Goal: Task Accomplishment & Management: Use online tool/utility

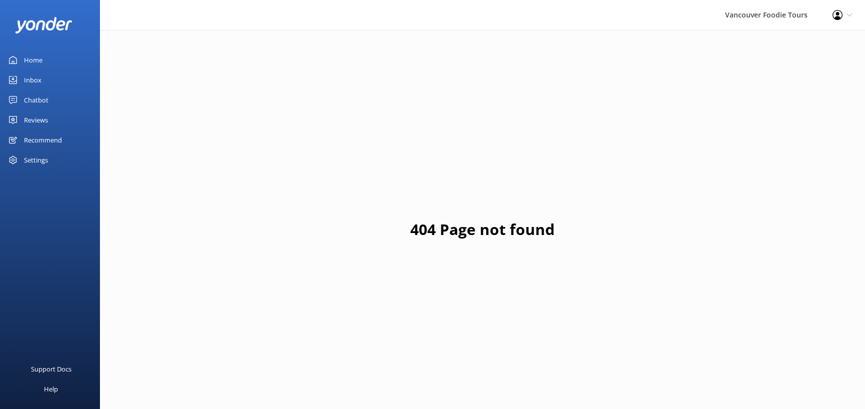
click at [39, 110] on div "Chatbot" at bounding box center [36, 100] width 24 height 20
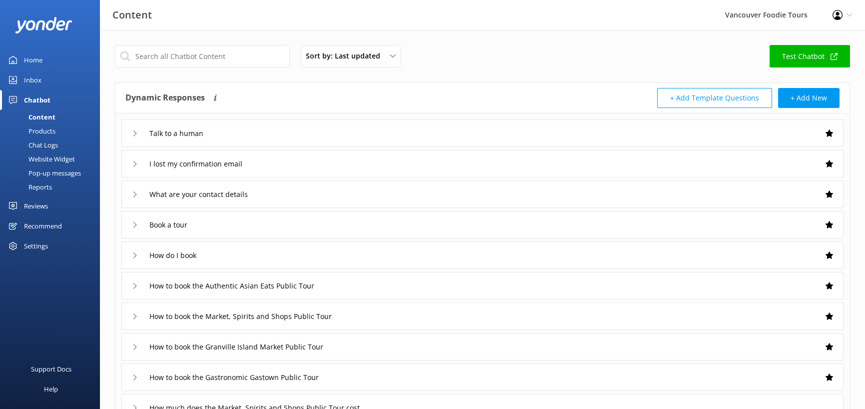
click at [41, 90] on div "Inbox" at bounding box center [32, 80] width 17 height 20
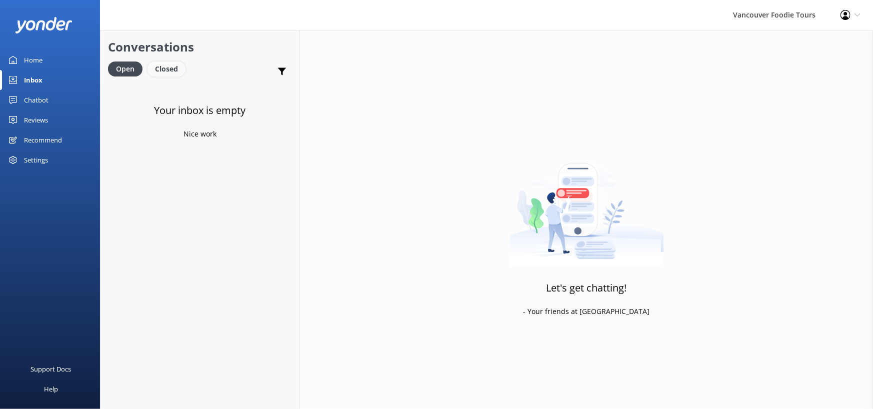
click at [185, 76] on div "Closed" at bounding box center [166, 68] width 38 height 15
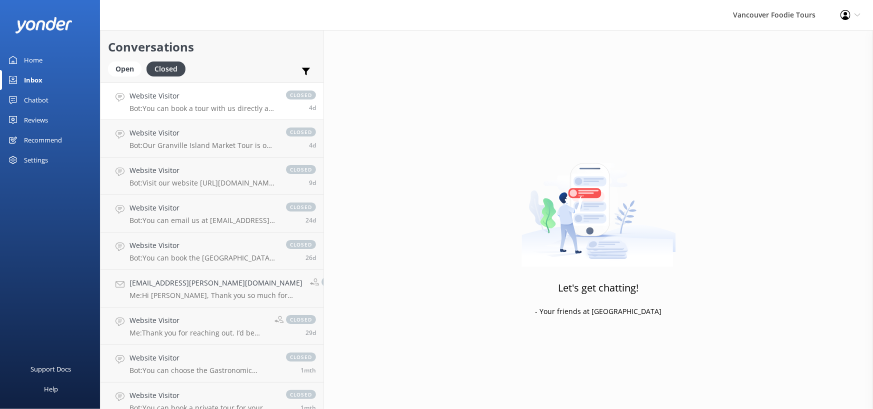
click at [240, 120] on link "Website Visitor Bot: You can book a tour with us directly at [URL][DOMAIN_NAME]…" at bounding box center [211, 100] width 223 height 37
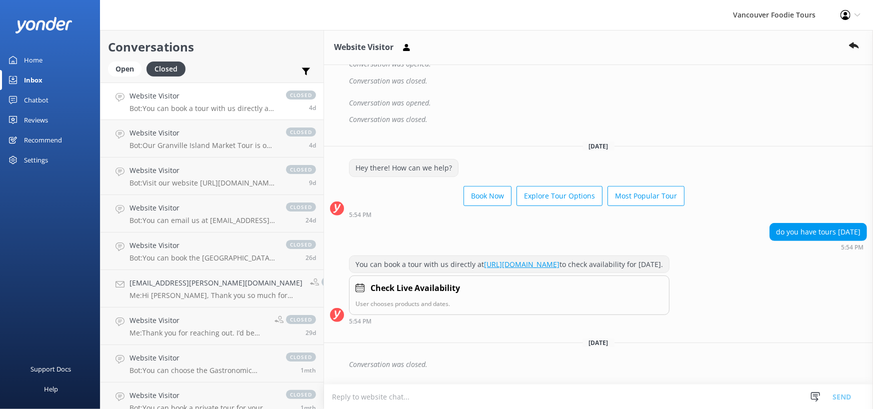
scroll to position [397, 0]
click at [213, 150] on p "Bot: Our Granville Island Market Tour is our most popular tour. You can check i…" at bounding box center [202, 145] width 146 height 9
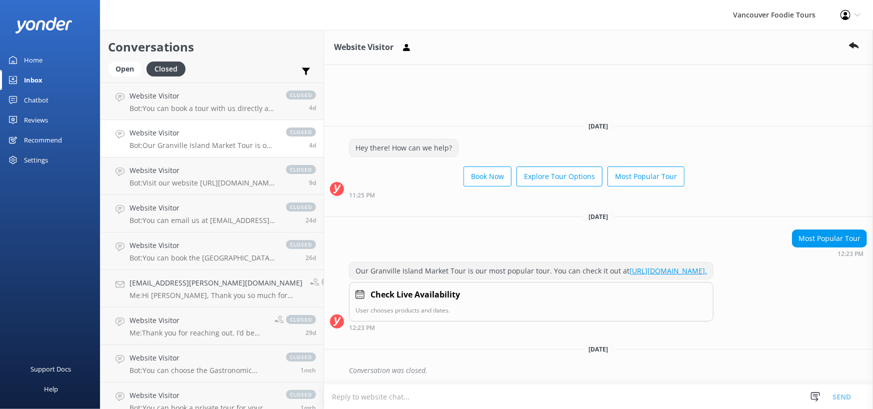
scroll to position [45, 0]
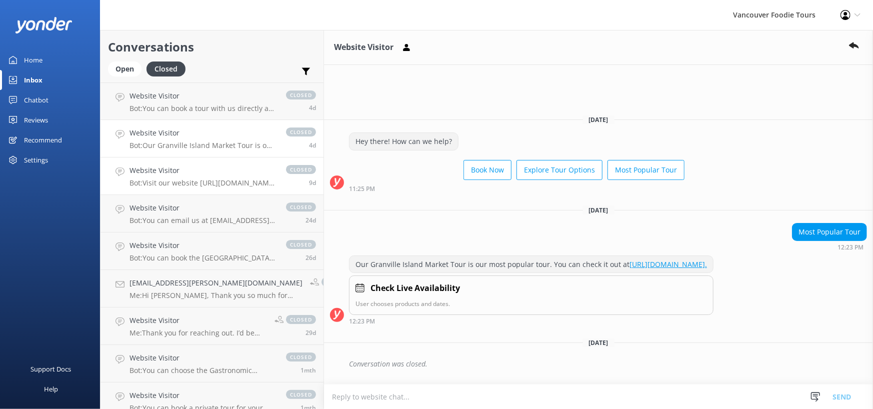
click at [236, 187] on div "Website Visitor Bot: Visit our website [URL][DOMAIN_NAME] to find the tour that…" at bounding box center [202, 176] width 146 height 22
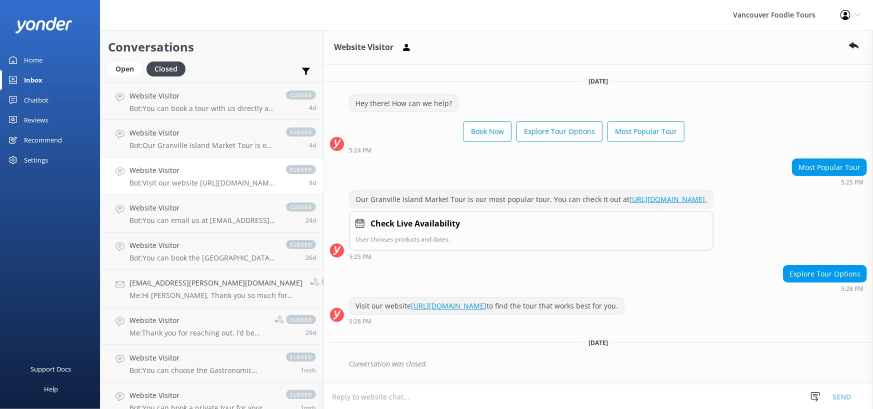
scroll to position [54, 0]
click at [251, 225] on p "Bot: You can email us at [EMAIL_ADDRESS][DOMAIN_NAME] or call us at: [PHONE_NUM…" at bounding box center [202, 220] width 146 height 9
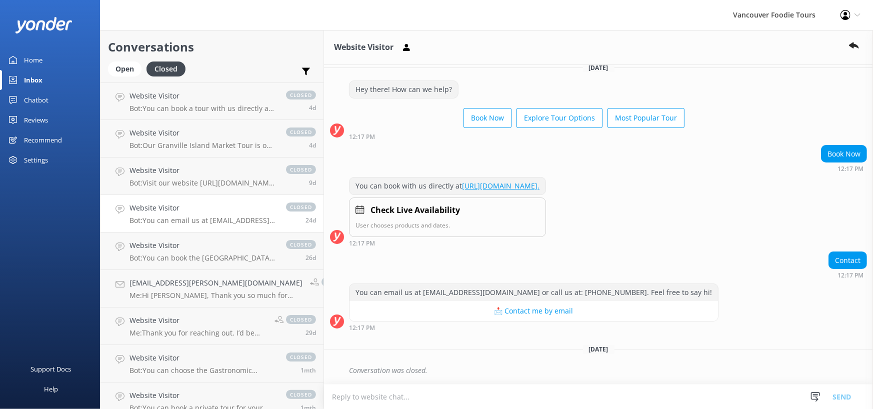
scroll to position [117, 0]
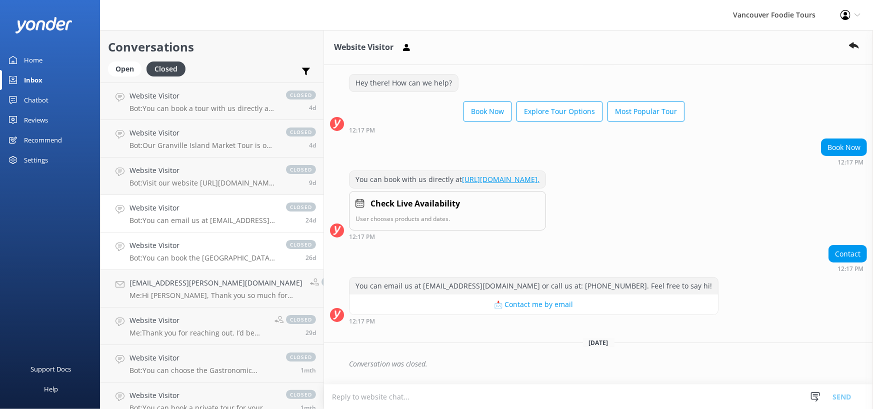
click at [217, 262] on p "Bot: You can book the Granville Island Market Public Tour online and see live a…" at bounding box center [202, 257] width 146 height 9
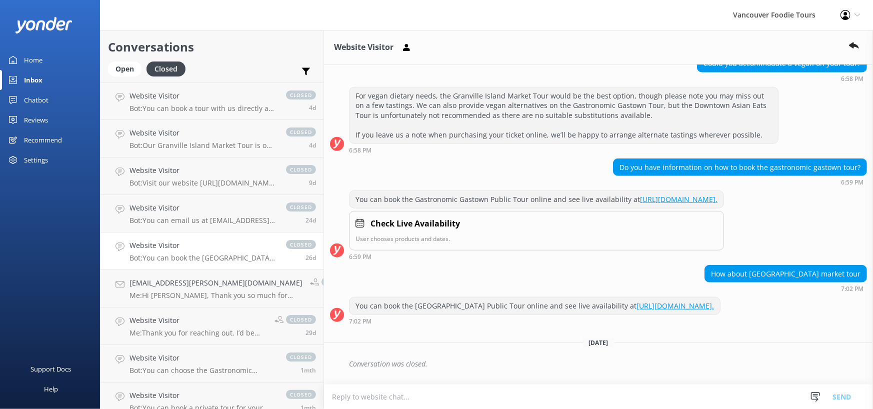
click at [61, 70] on link "Home" at bounding box center [50, 60] width 100 height 20
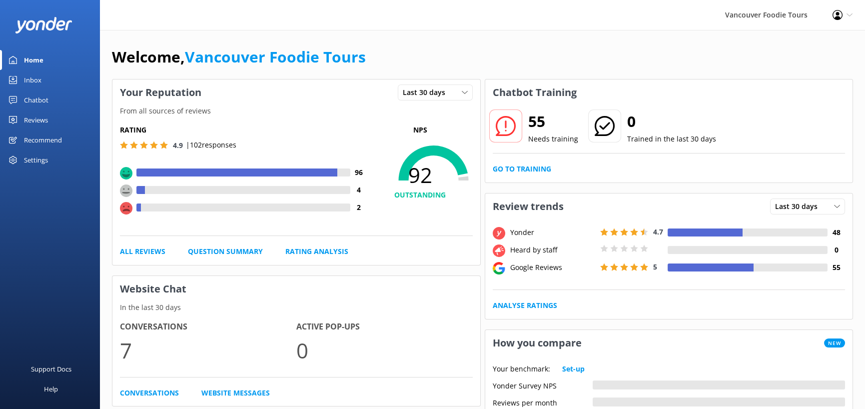
click at [32, 110] on div "Chatbot" at bounding box center [36, 100] width 24 height 20
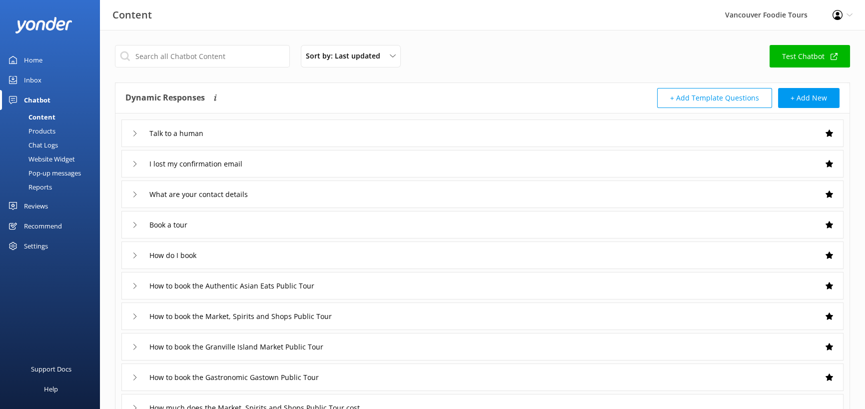
click at [51, 90] on link "Inbox" at bounding box center [50, 80] width 100 height 20
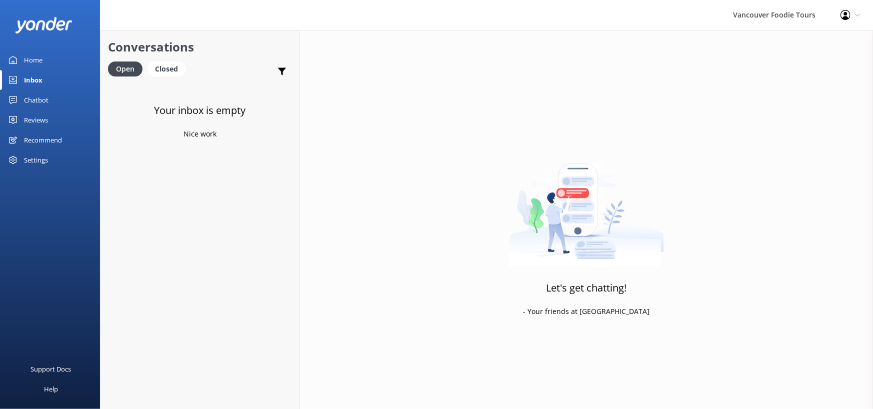
click at [33, 70] on div "Home" at bounding box center [33, 60] width 18 height 20
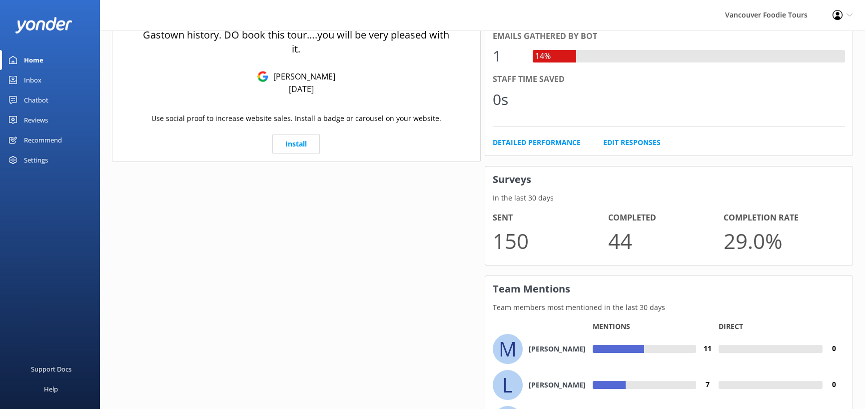
scroll to position [500, 0]
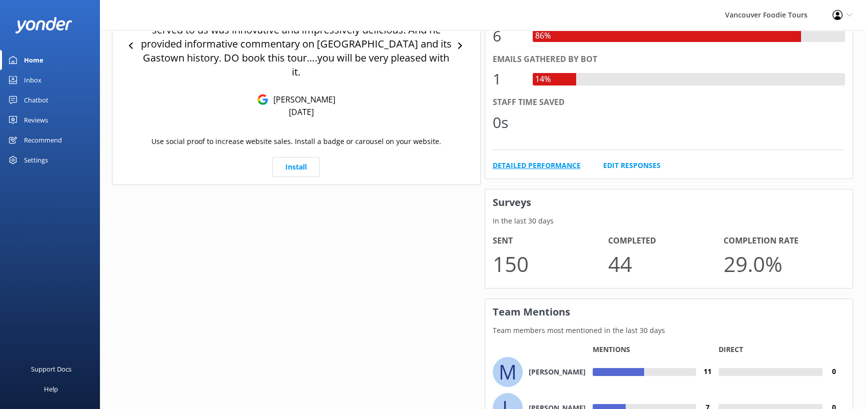
click at [553, 171] on link "Detailed Performance" at bounding box center [537, 165] width 88 height 11
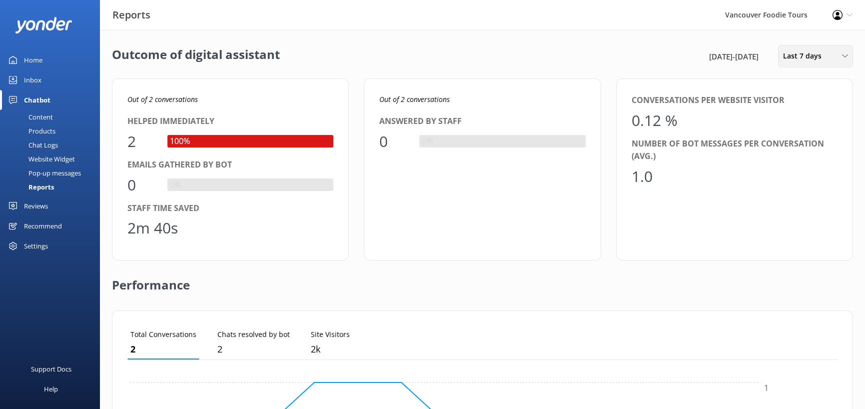
click at [803, 61] on span "Last 7 days" at bounding box center [805, 55] width 44 height 11
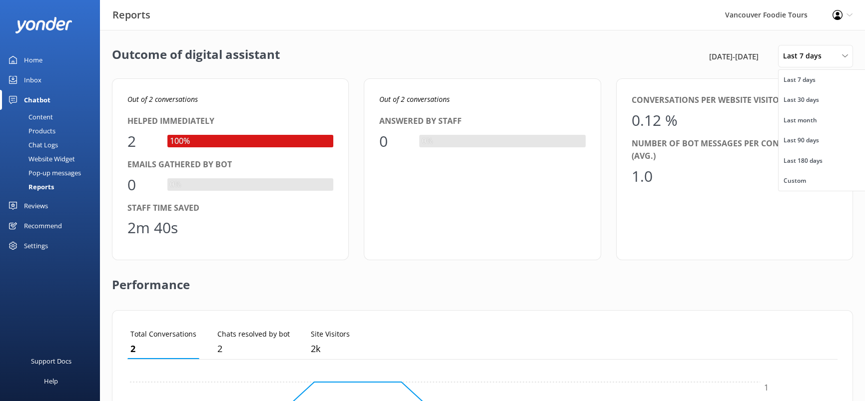
click at [503, 67] on div "Outcome of digital assistant 24th Sep 25 - 1st Oct 25 Last 7 days Last 7 days L…" at bounding box center [482, 56] width 741 height 22
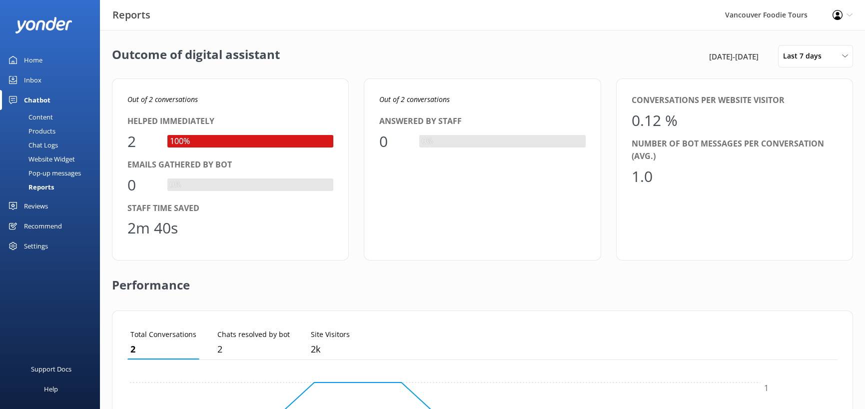
click at [40, 90] on div "Inbox" at bounding box center [32, 80] width 17 height 20
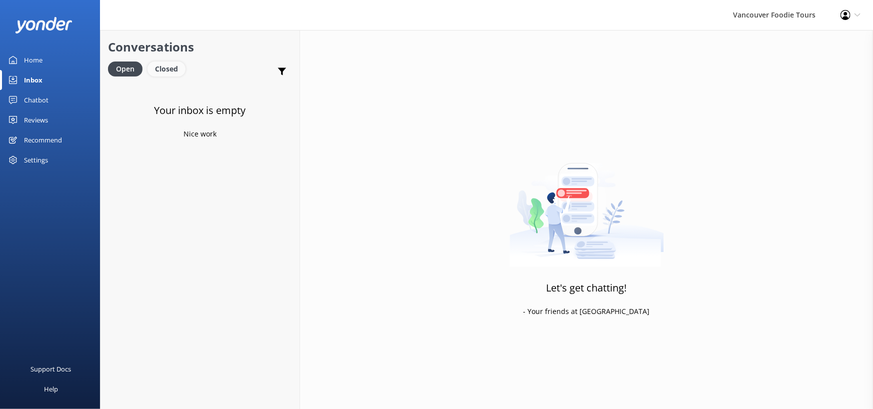
click at [185, 76] on div "Closed" at bounding box center [166, 68] width 38 height 15
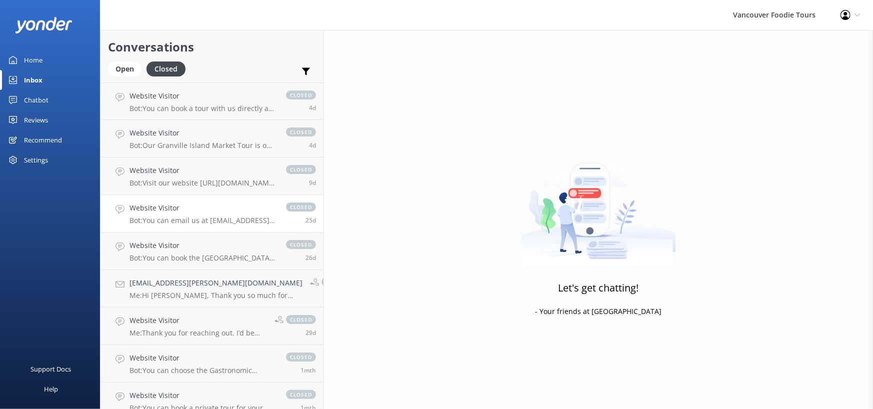
click at [233, 213] on h4 "Website Visitor" at bounding box center [202, 207] width 146 height 11
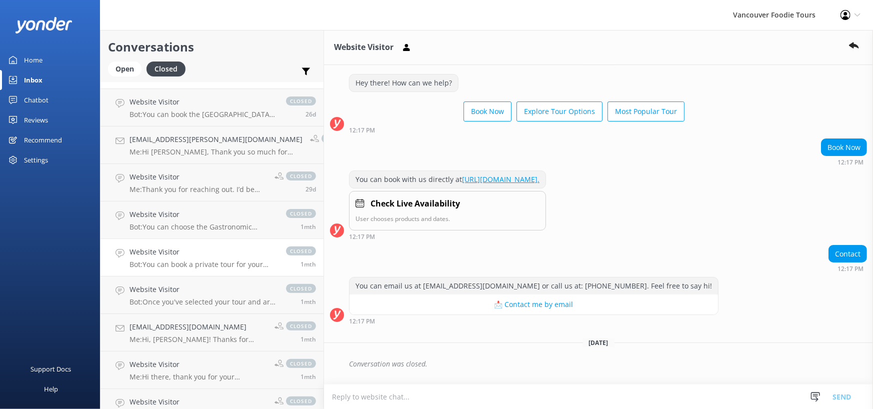
scroll to position [150, 0]
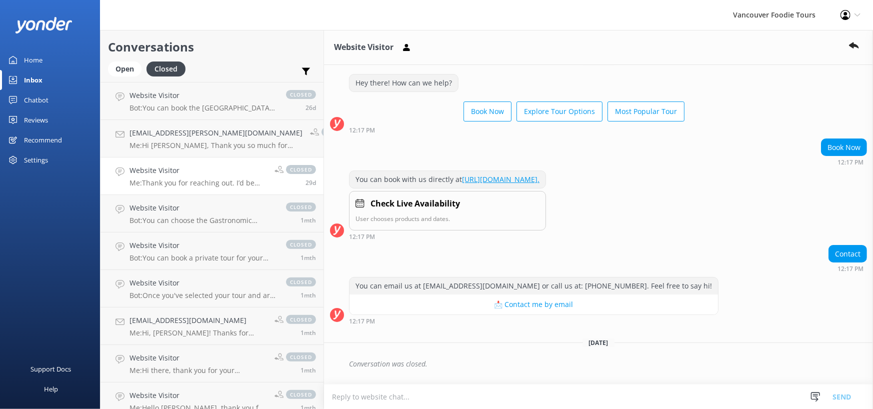
click at [232, 195] on link "Website Visitor Me: Thank you for reaching out. I’d be happy to assist with you…" at bounding box center [211, 175] width 223 height 37
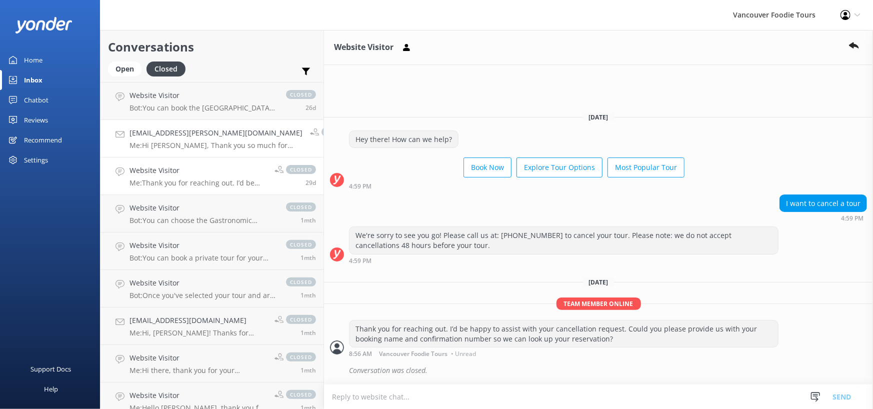
scroll to position [54, 0]
click at [230, 150] on p "Me: Hi Wade, Thank you so much for reaching out! Could you kindly let me know w…" at bounding box center [215, 145] width 173 height 9
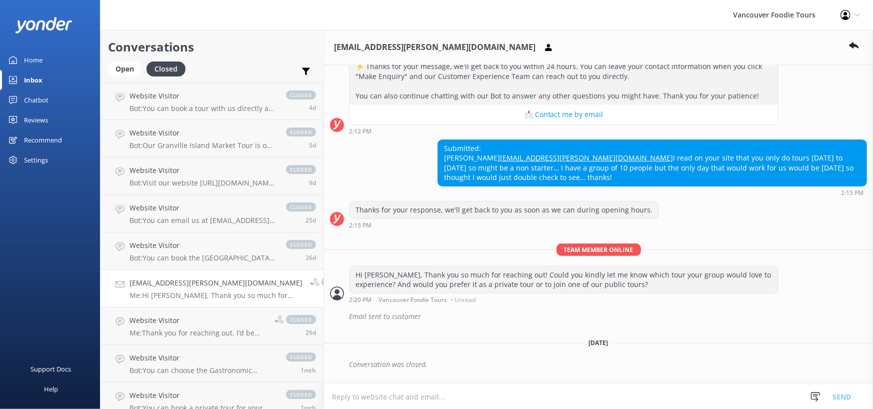
click at [48, 110] on div "Chatbot" at bounding box center [36, 100] width 24 height 20
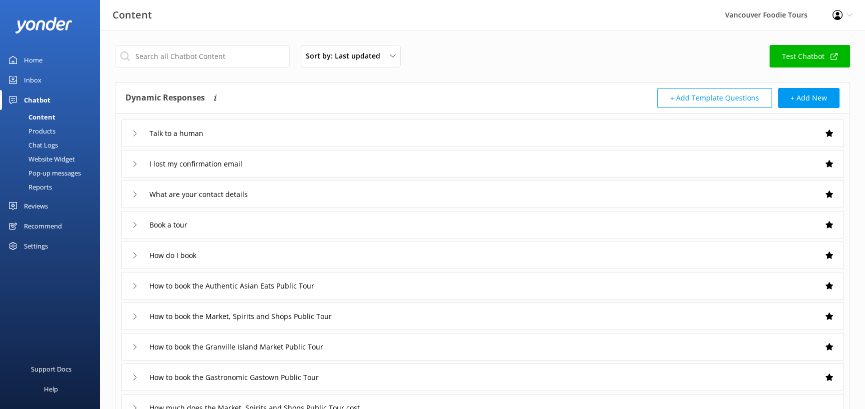
click at [42, 70] on div "Home" at bounding box center [33, 60] width 18 height 20
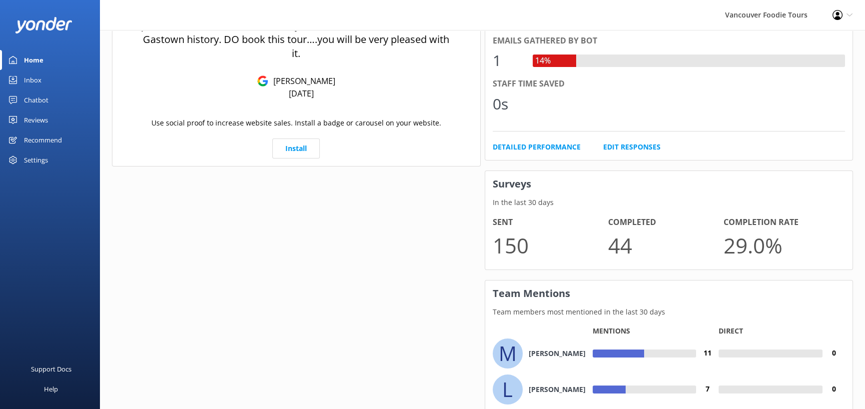
scroll to position [550, 0]
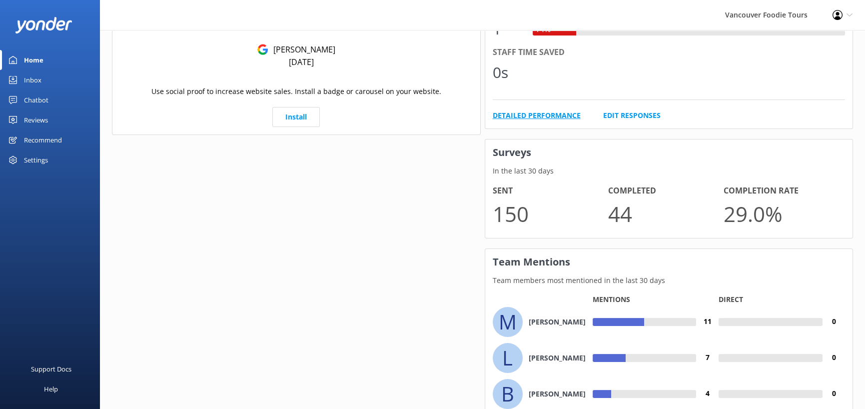
click at [581, 121] on link "Detailed Performance" at bounding box center [537, 115] width 88 height 11
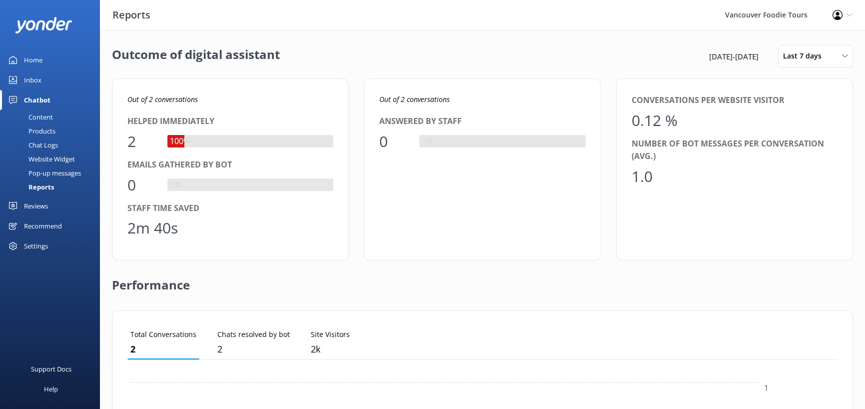
scroll to position [92, 664]
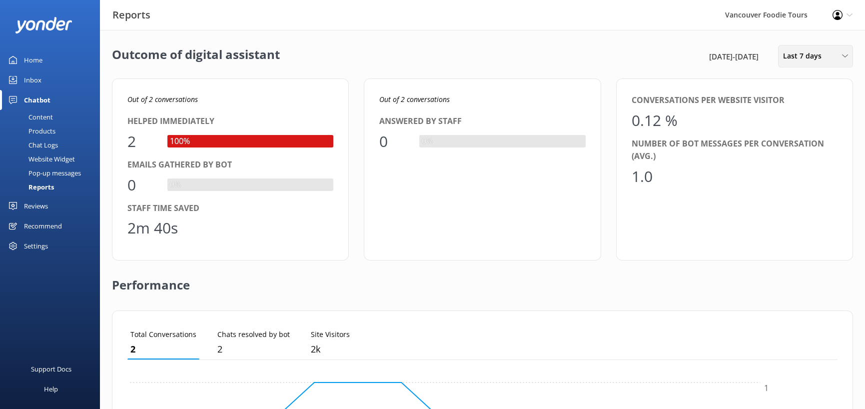
click at [779, 67] on div "Last 7 days Last 7 days Last 30 days Last month Last 90 days Last 180 days Cust…" at bounding box center [815, 56] width 75 height 22
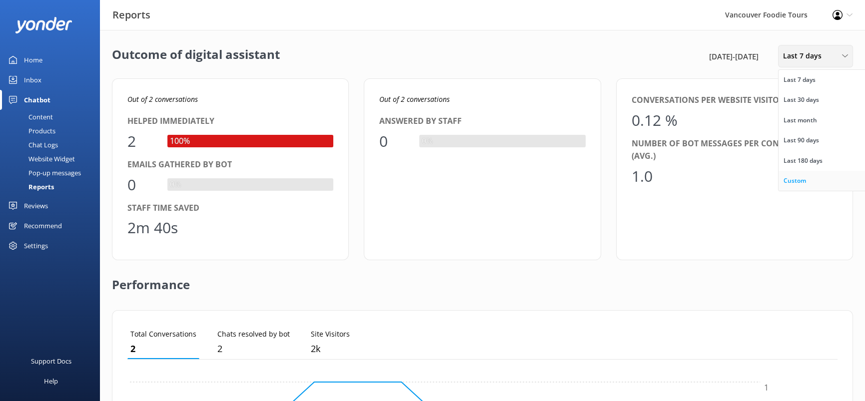
click at [791, 191] on link "Custom" at bounding box center [823, 181] width 89 height 20
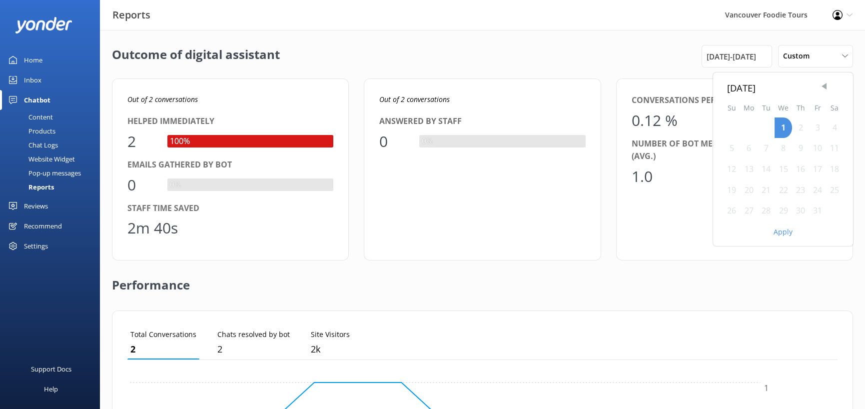
click at [819, 91] on span "Previous Month" at bounding box center [824, 86] width 10 height 10
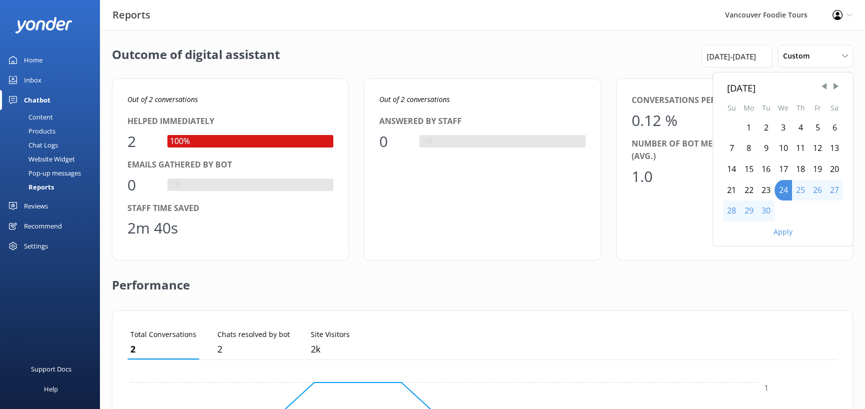
click at [740, 138] on div "1" at bounding box center [748, 127] width 17 height 21
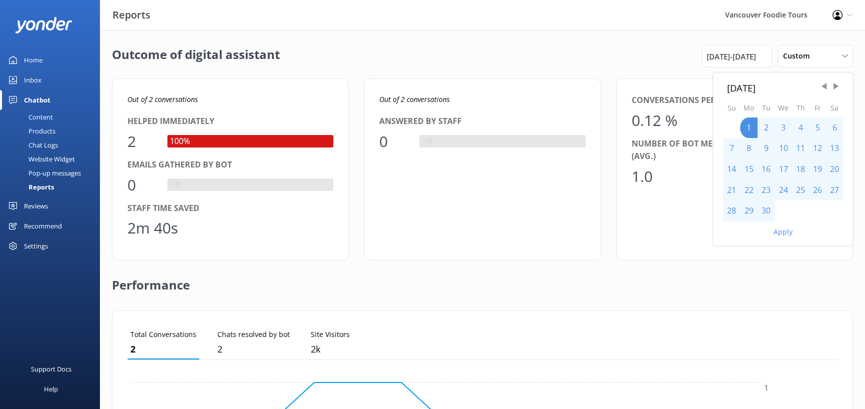
click at [758, 221] on div "30" at bounding box center [766, 210] width 17 height 21
click at [774, 235] on button "Apply" at bounding box center [783, 231] width 19 height 7
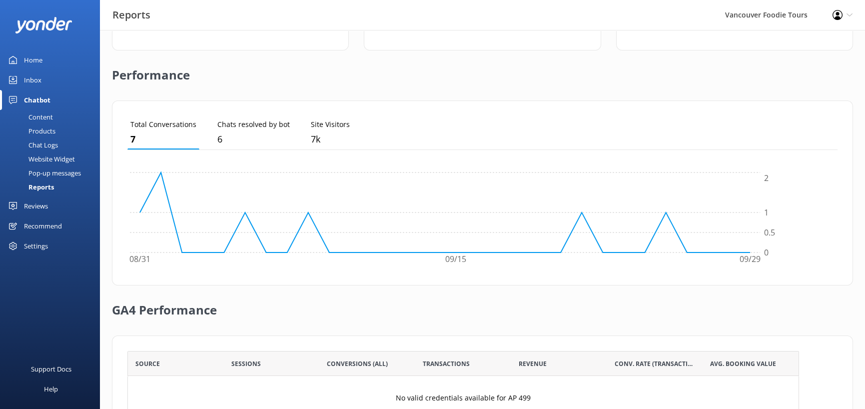
scroll to position [0, 0]
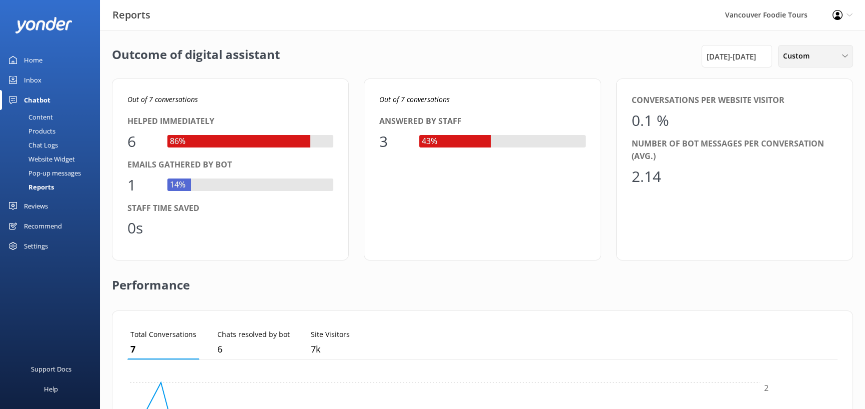
click at [812, 61] on div "Custom" at bounding box center [816, 55] width 70 height 11
click at [724, 62] on span "1st Sep 25 - 30th Sep 25" at bounding box center [731, 56] width 49 height 12
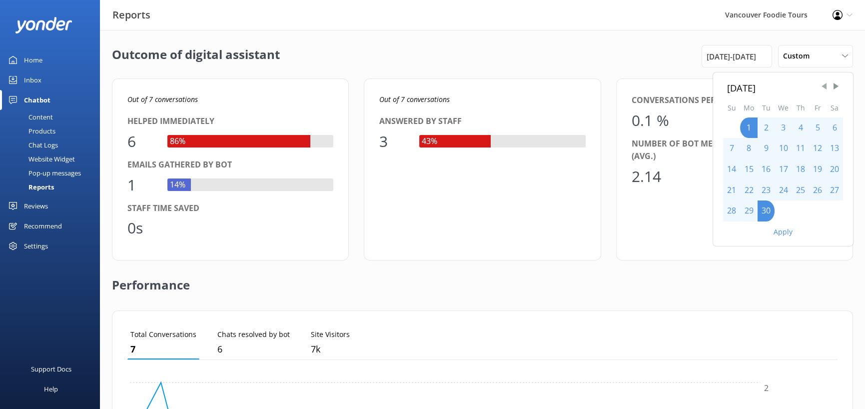
click at [819, 91] on span "Previous Month" at bounding box center [824, 86] width 10 height 10
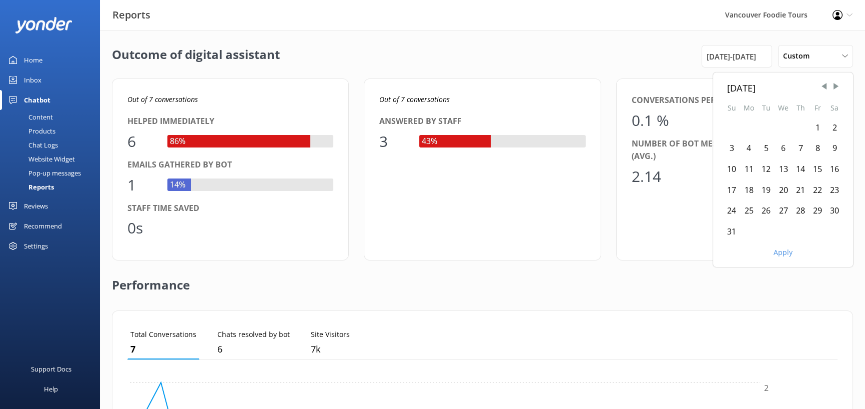
click at [809, 138] on div "1" at bounding box center [817, 127] width 17 height 21
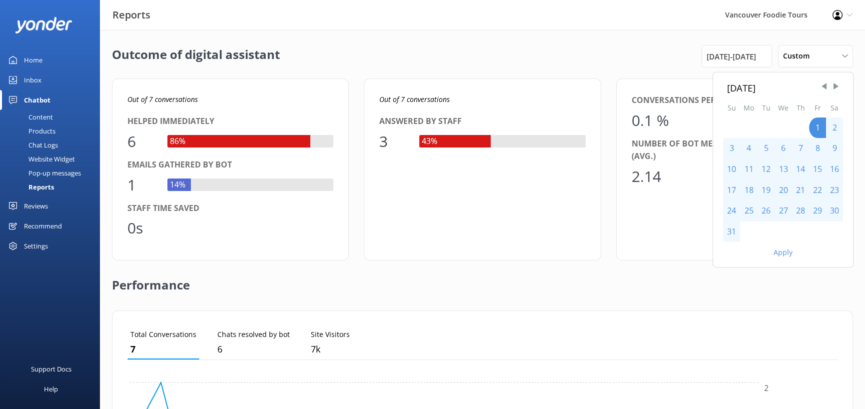
click at [723, 242] on div "31" at bounding box center [731, 231] width 17 height 21
click at [774, 256] on button "Apply" at bounding box center [783, 252] width 19 height 7
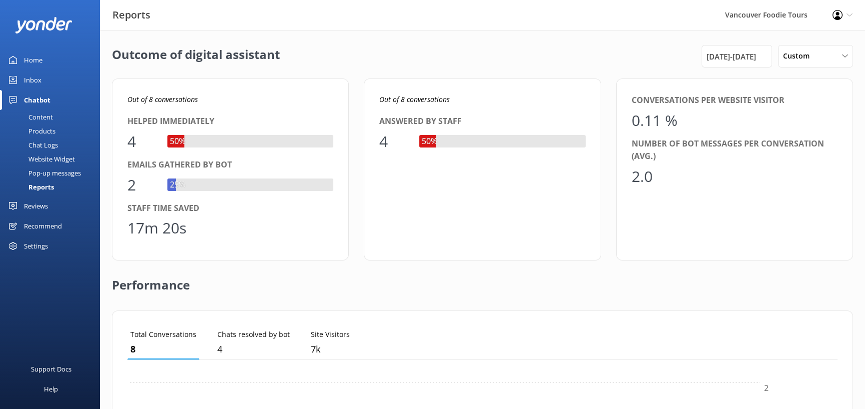
scroll to position [92, 664]
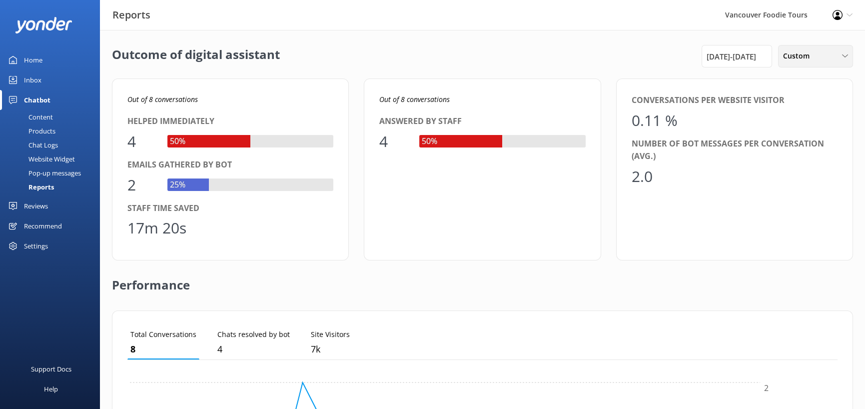
click at [783, 61] on span "Custom" at bounding box center [799, 55] width 32 height 11
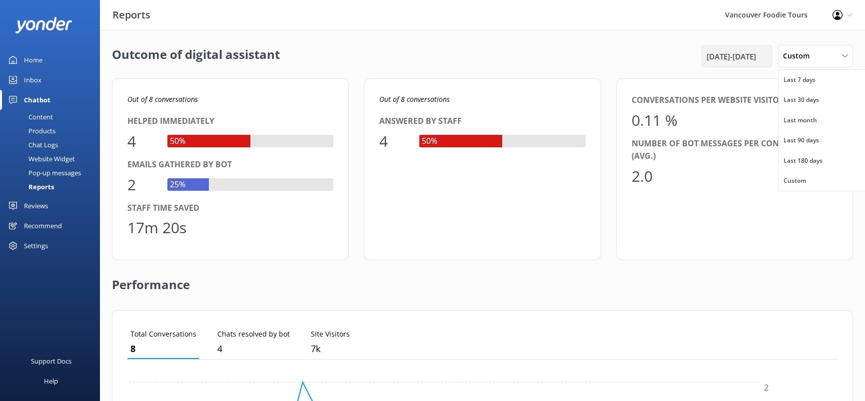
click at [707, 62] on span "1st Aug 25 - 31st Aug 25" at bounding box center [731, 56] width 49 height 12
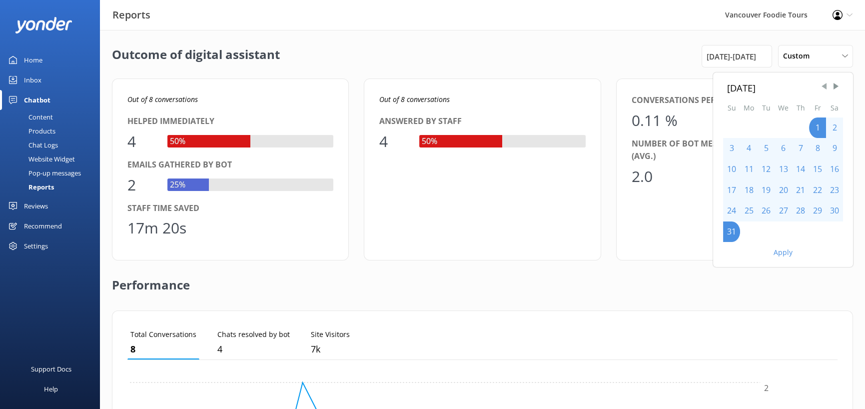
click at [819, 91] on span "Previous Month" at bounding box center [824, 86] width 10 height 10
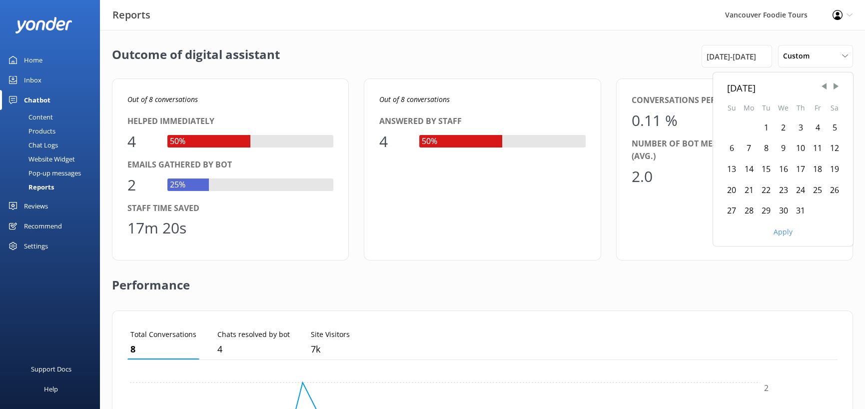
click at [758, 138] on div "1" at bounding box center [766, 127] width 17 height 21
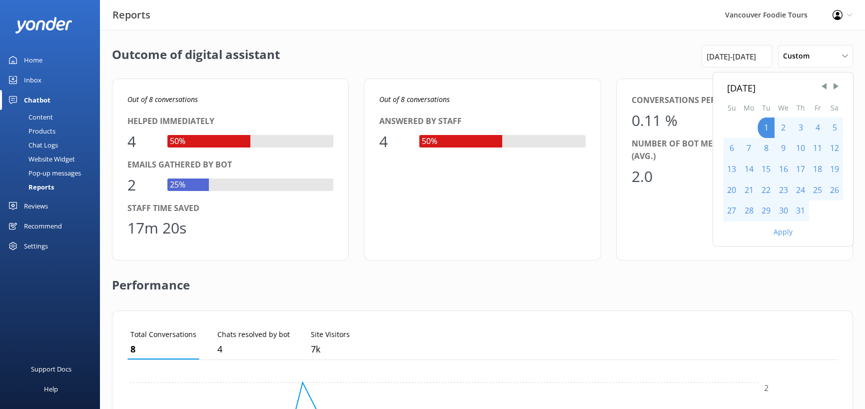
click at [792, 221] on div "31" at bounding box center [800, 210] width 17 height 21
click at [774, 235] on button "Apply" at bounding box center [783, 231] width 19 height 7
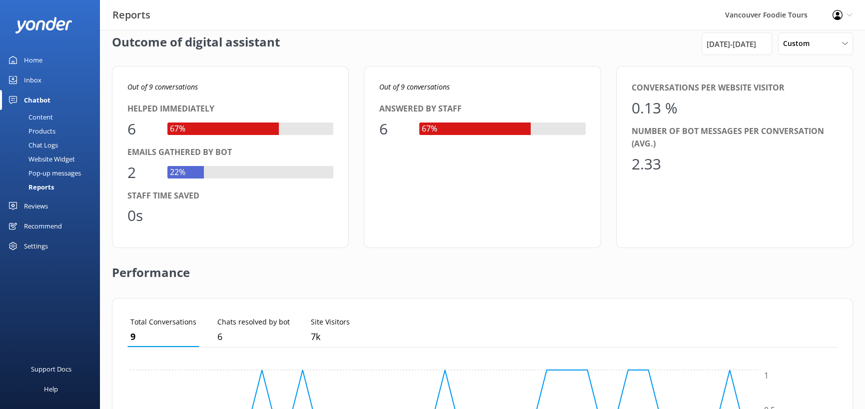
scroll to position [0, 0]
